Goal: Complete application form

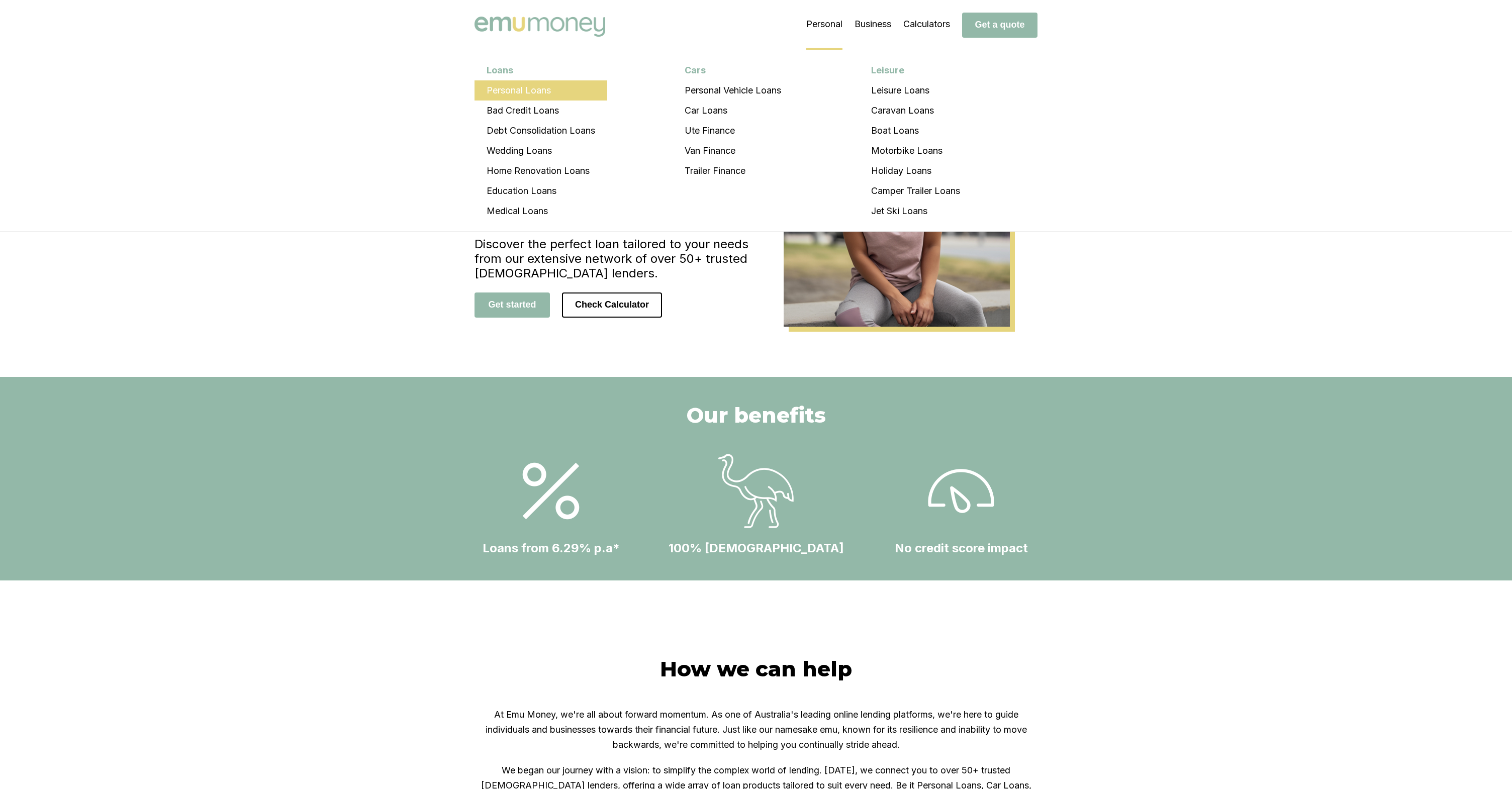
click at [570, 89] on li "Personal Loans" at bounding box center [541, 90] width 132 height 20
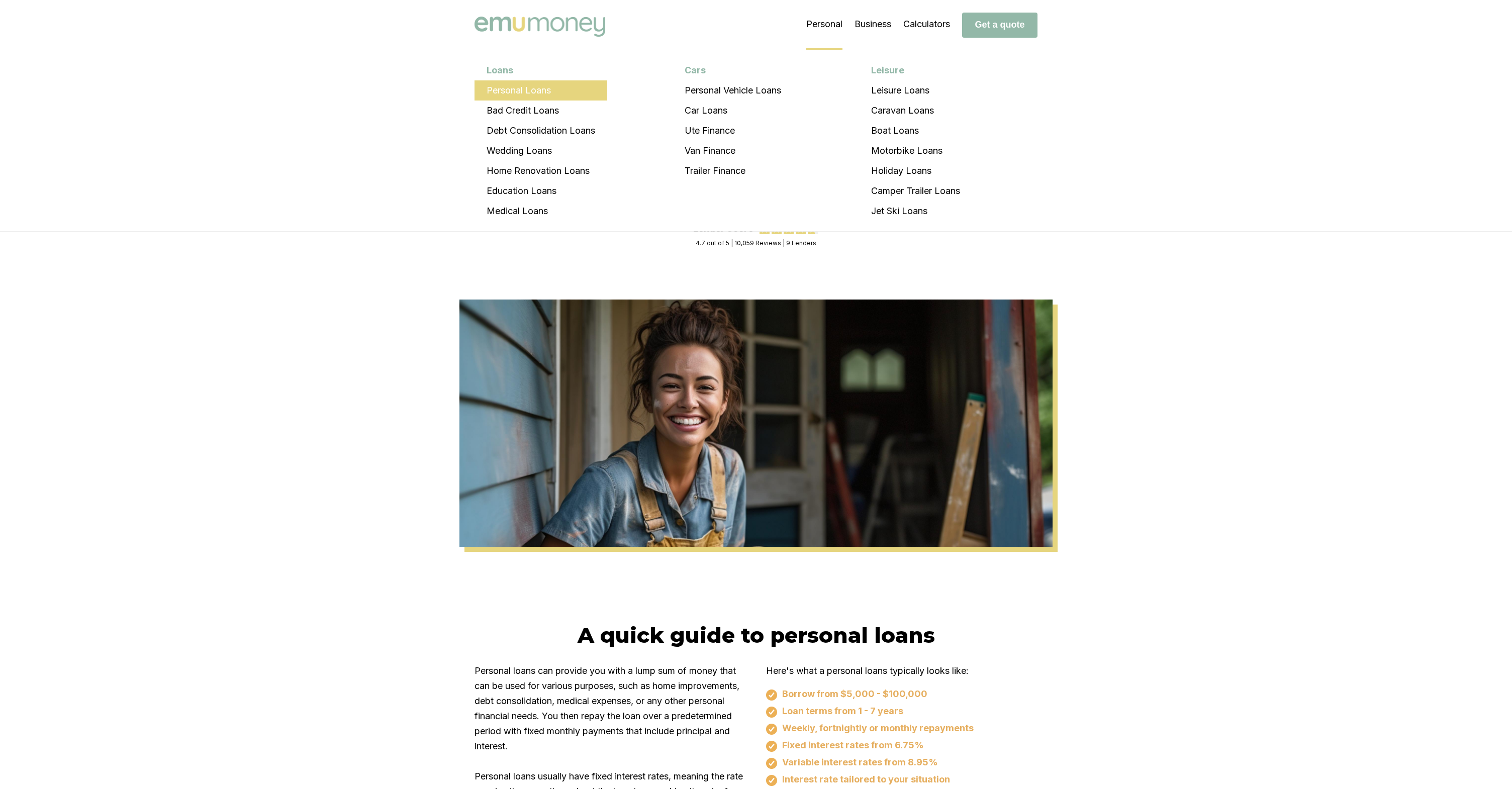
click at [559, 89] on li "Personal Loans" at bounding box center [541, 90] width 132 height 20
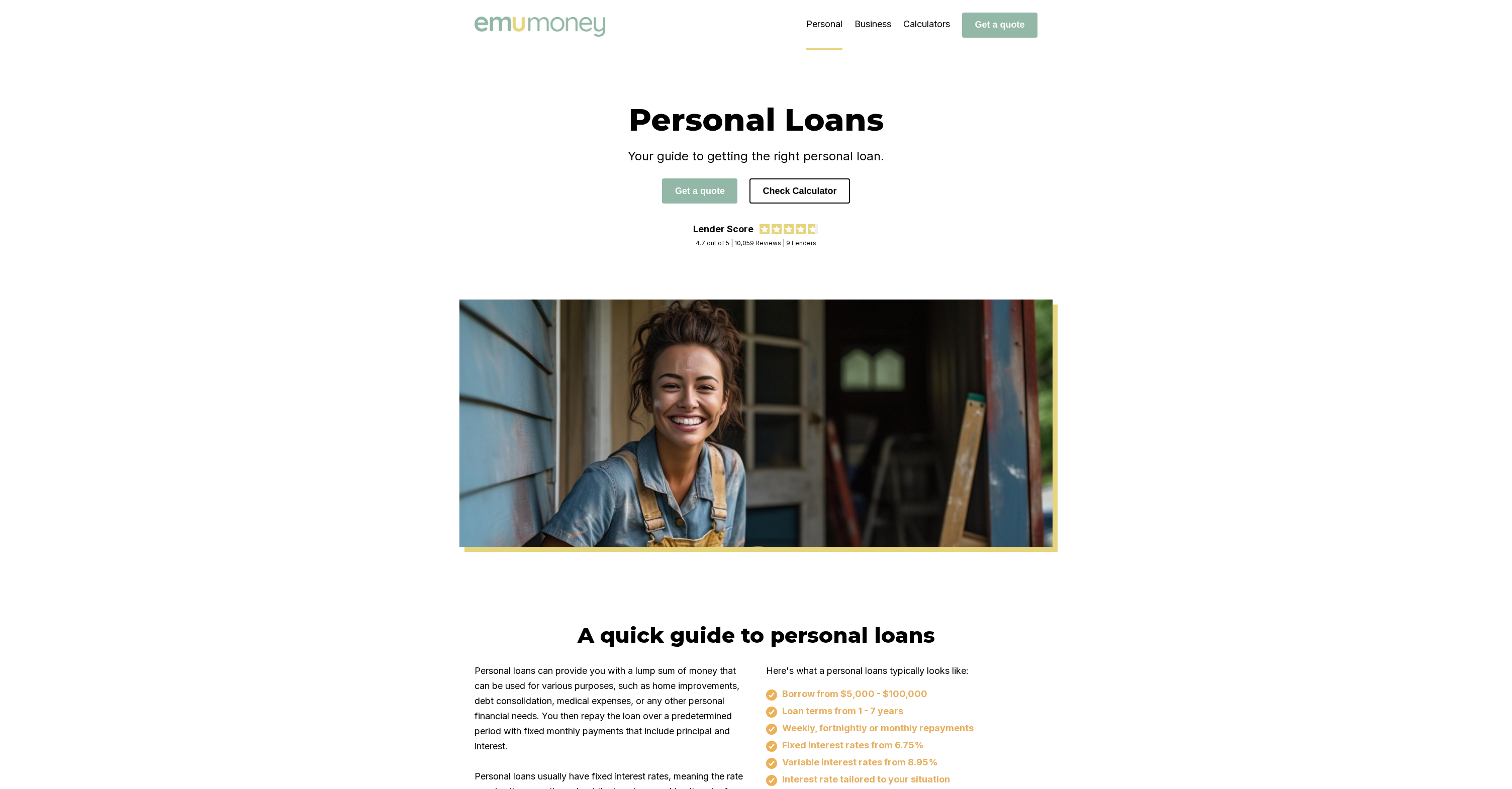
click at [587, 27] on img at bounding box center [540, 26] width 130 height 20
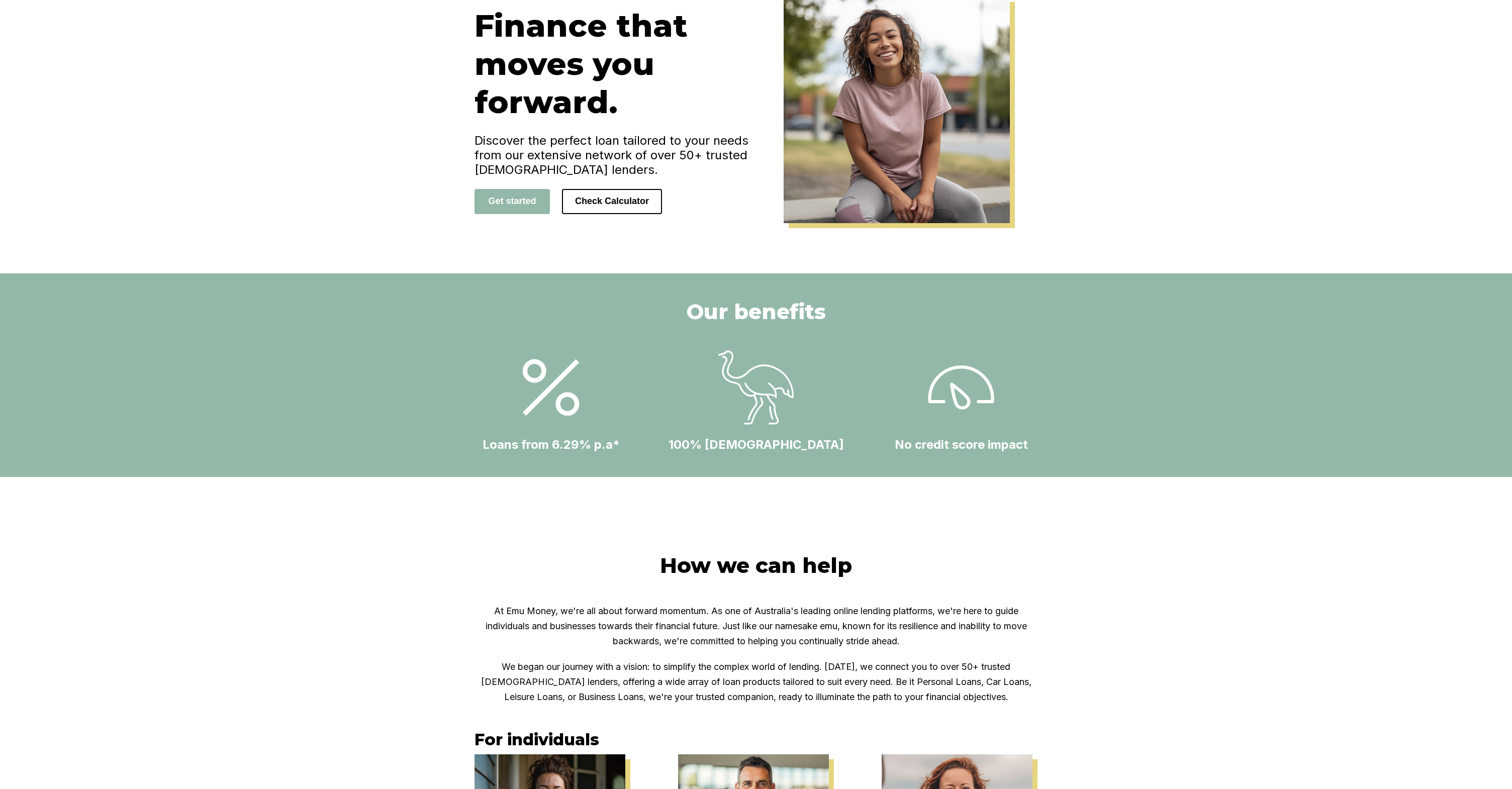
scroll to position [122, 0]
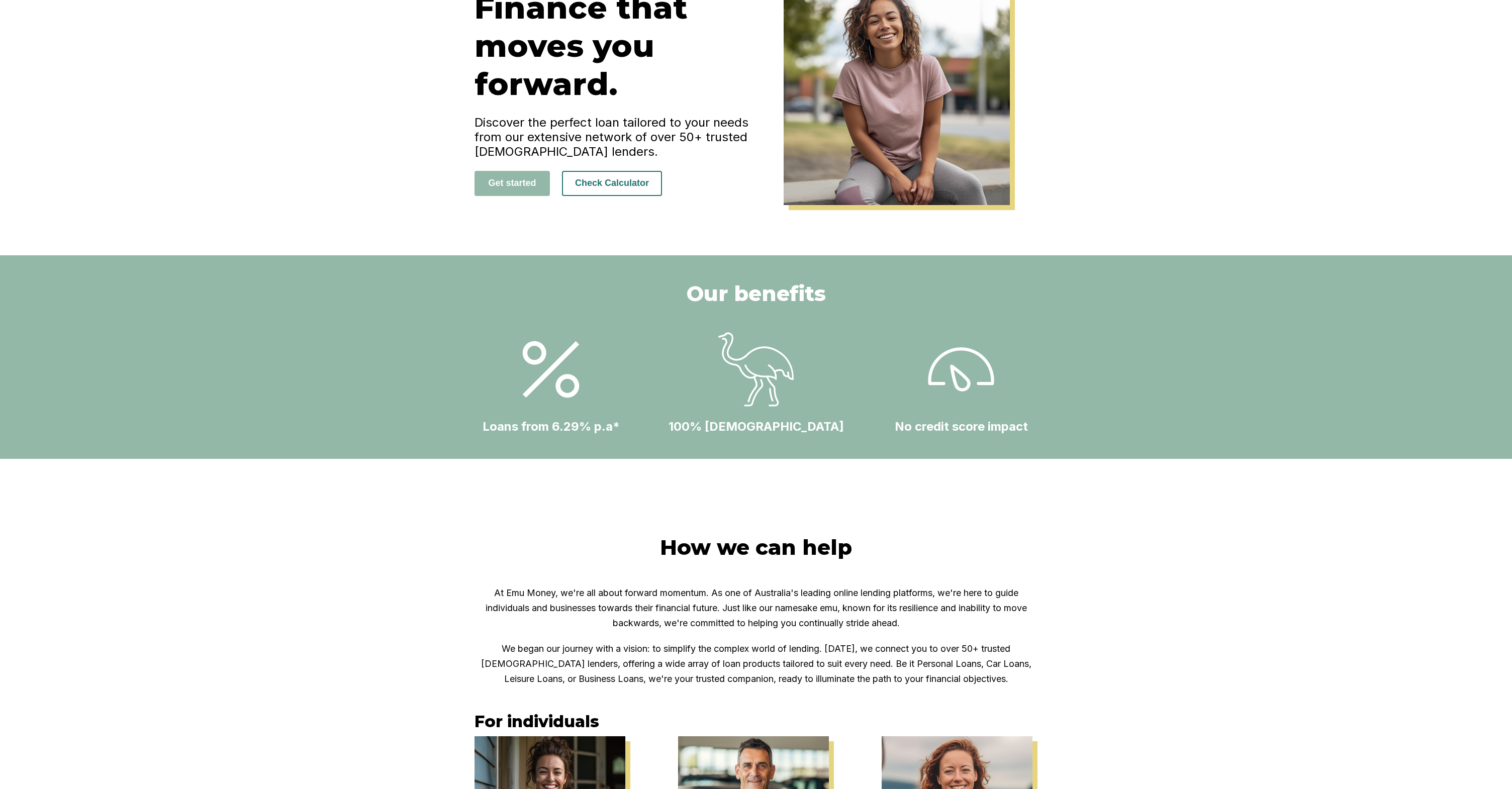
click at [645, 186] on button "Check Calculator" at bounding box center [612, 184] width 100 height 26
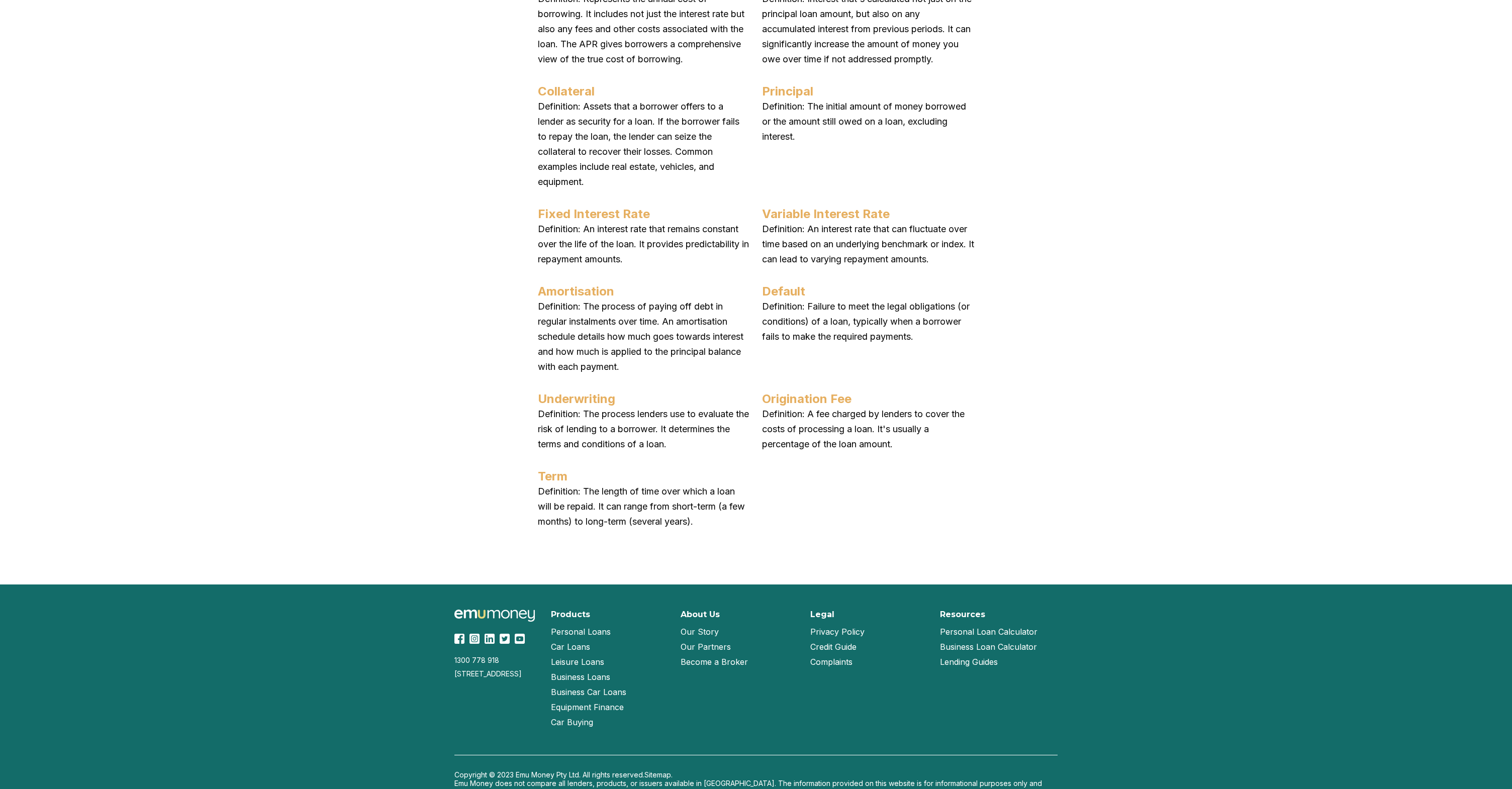
scroll to position [4001, 0]
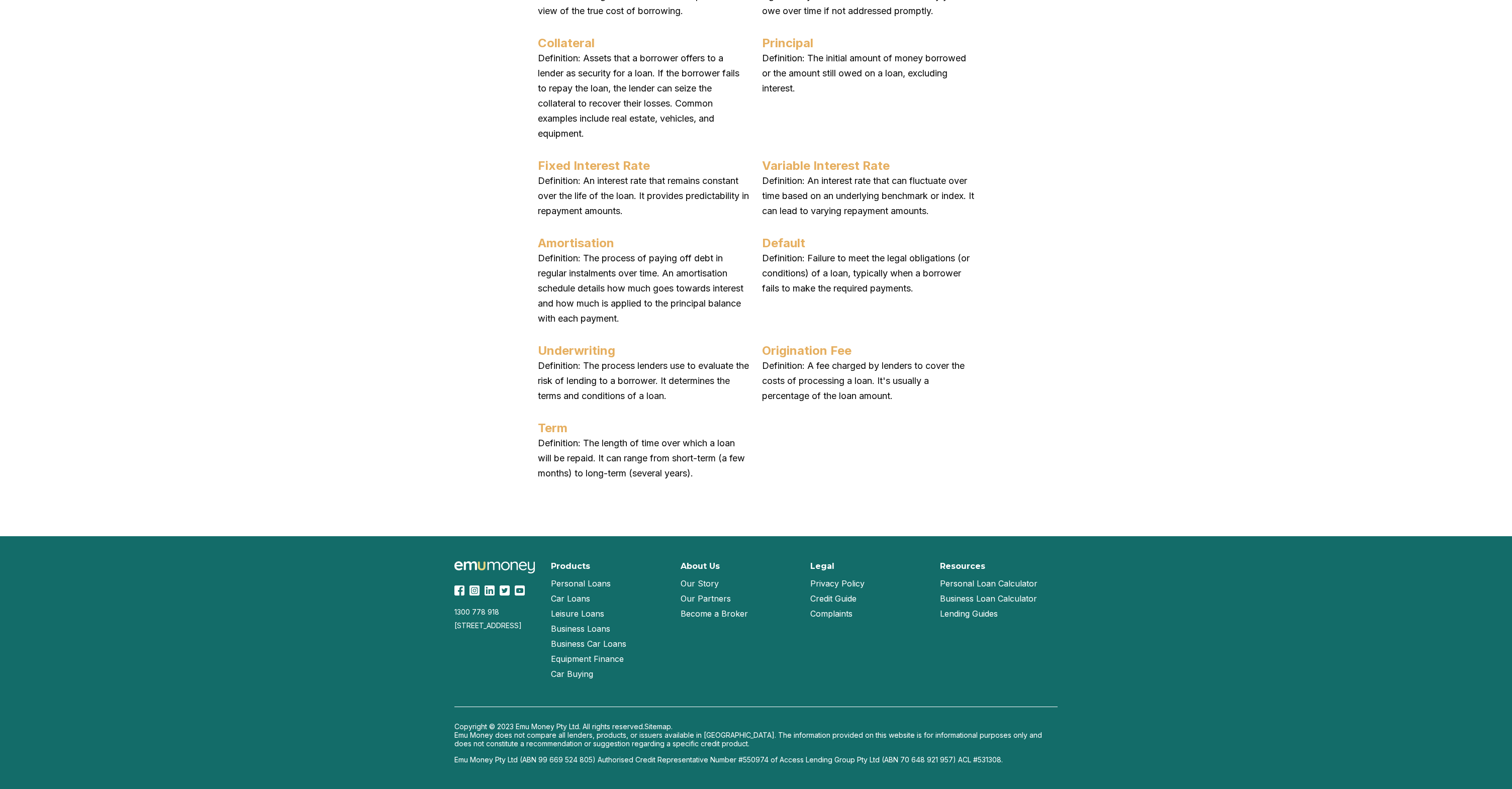
click at [491, 593] on img at bounding box center [490, 591] width 10 height 10
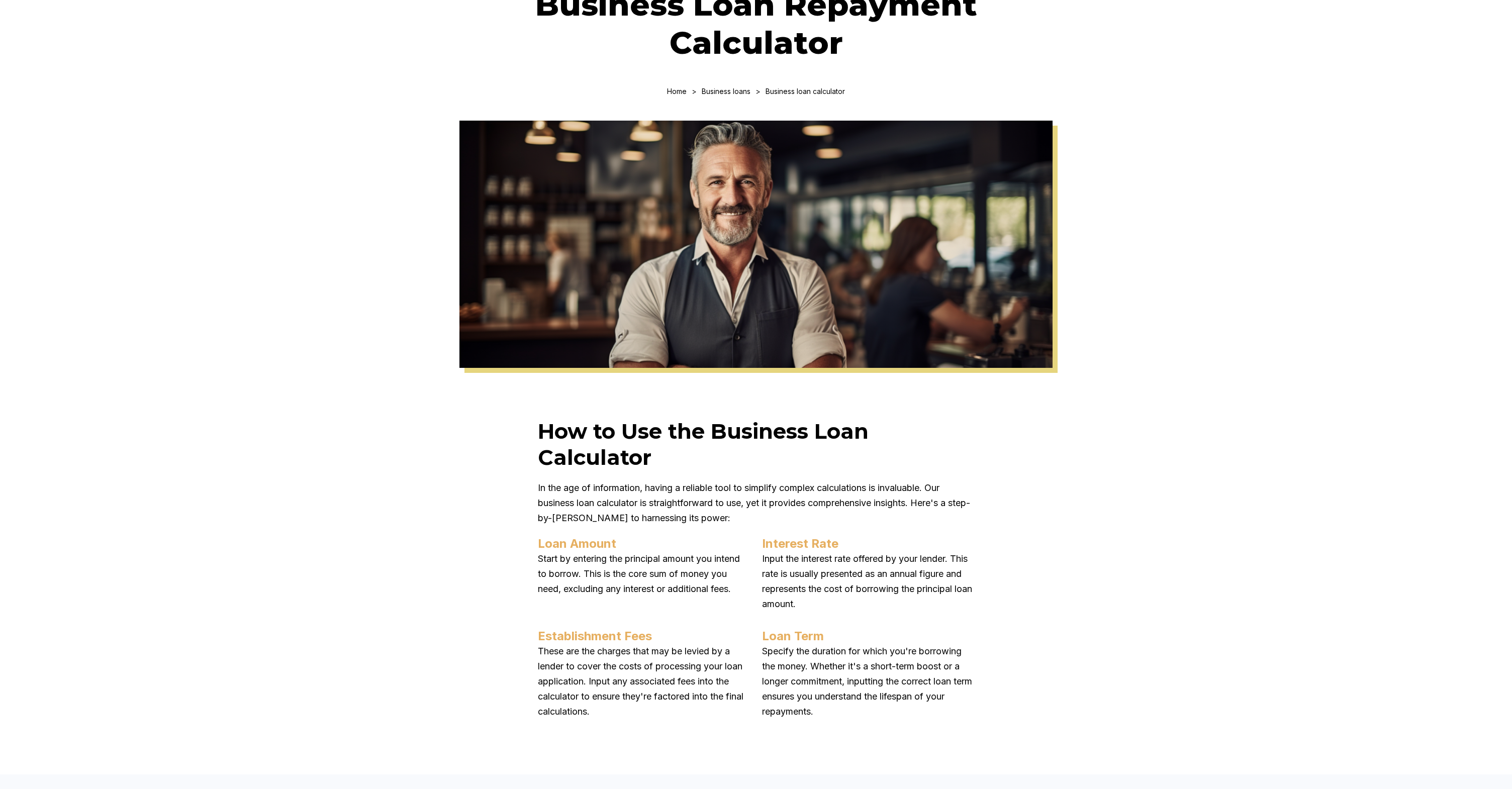
scroll to position [0, 0]
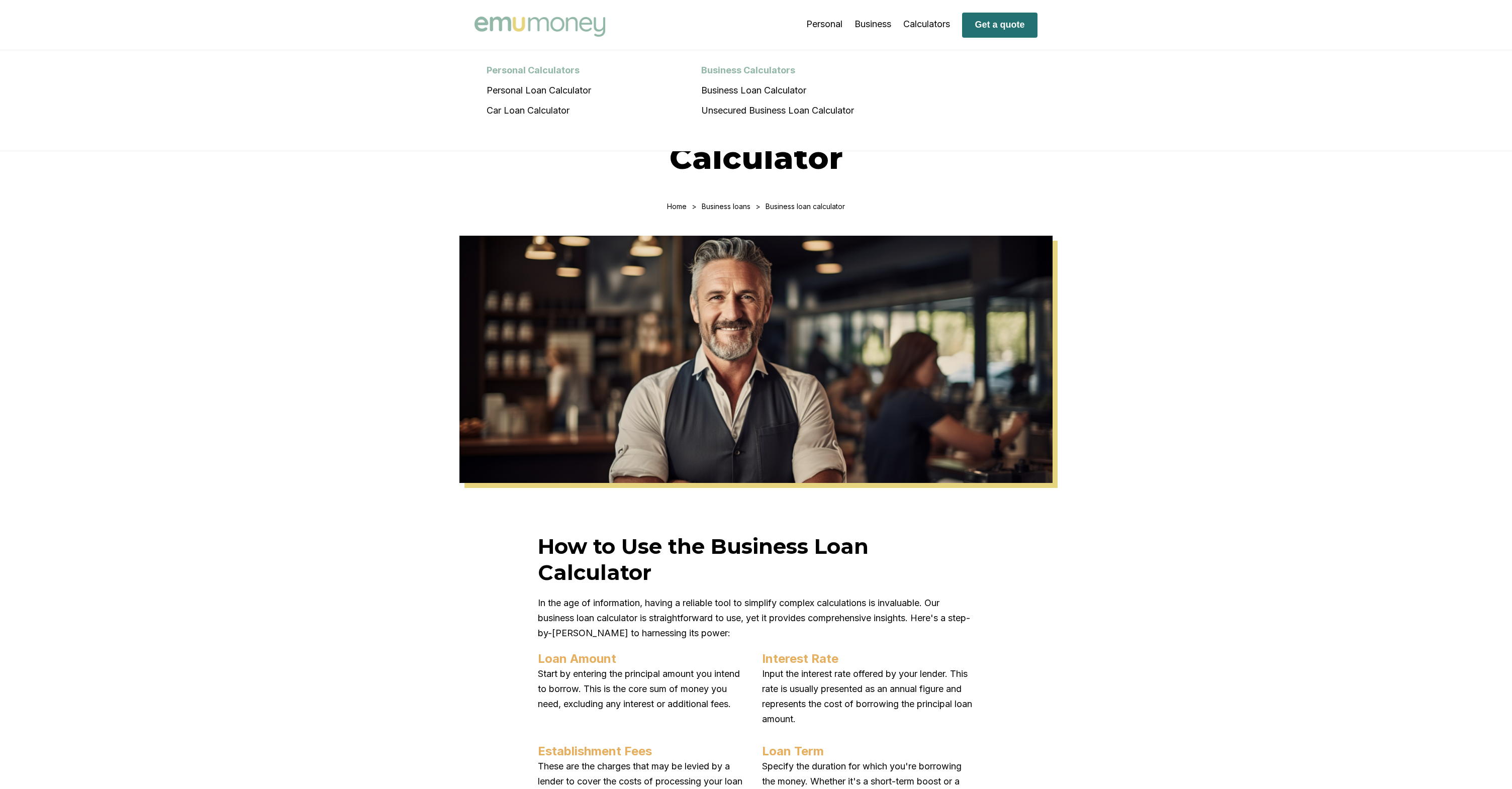
click at [987, 24] on button "Get a quote" at bounding box center [1000, 26] width 76 height 26
